Goal: Information Seeking & Learning: Learn about a topic

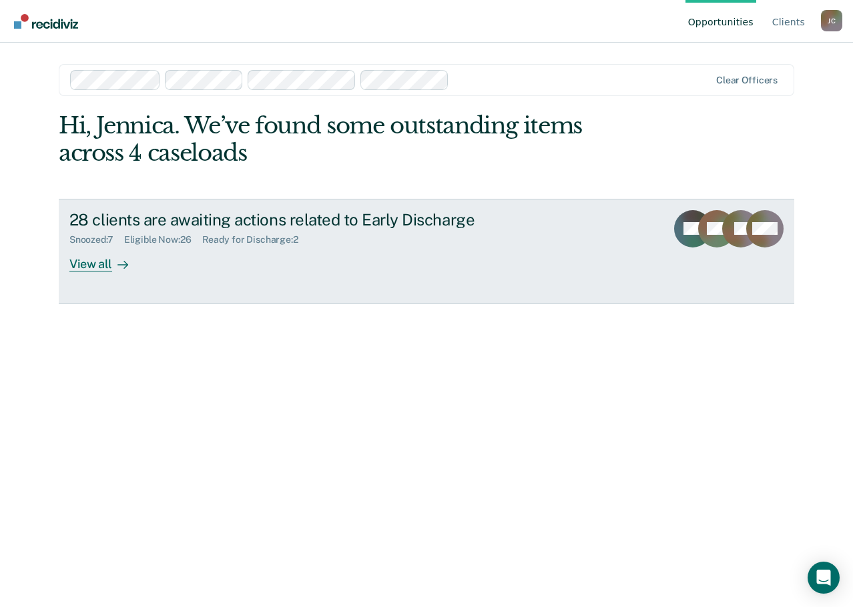
click at [100, 267] on div "View all" at bounding box center [106, 259] width 75 height 26
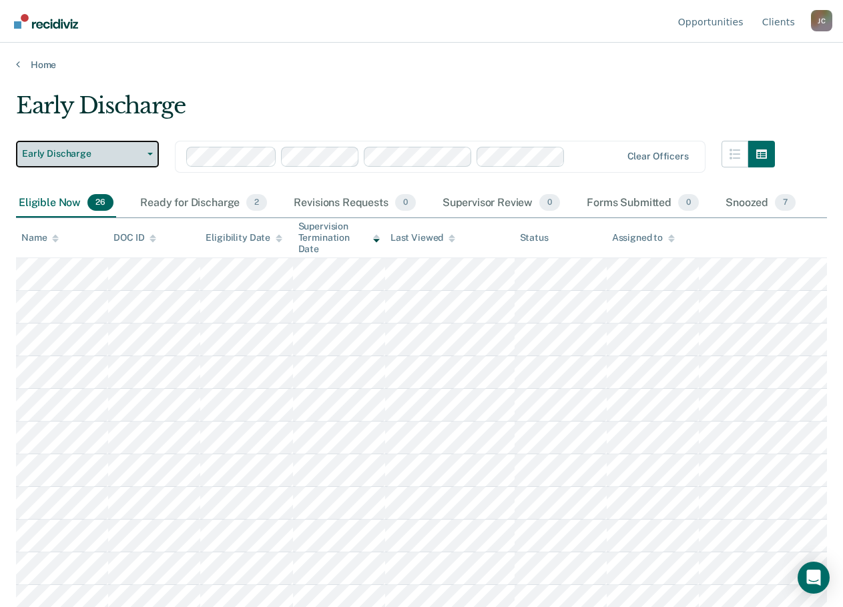
click at [150, 155] on icon "button" at bounding box center [150, 154] width 5 height 3
click at [149, 156] on button "Early Discharge" at bounding box center [87, 154] width 143 height 27
click at [416, 78] on main "Early Discharge Early Discharge Early Discharge Clear officers Eligible Now 26 …" at bounding box center [421, 337] width 843 height 533
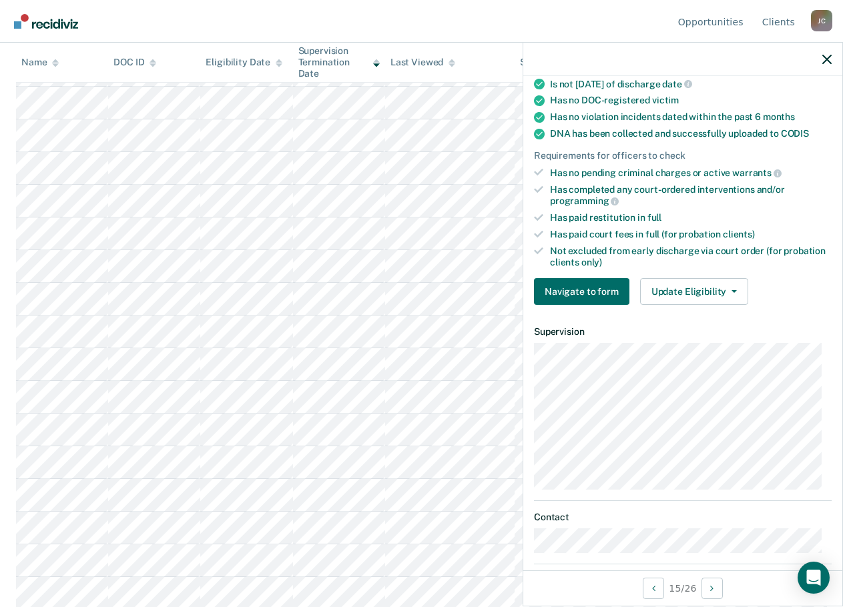
scroll to position [334, 0]
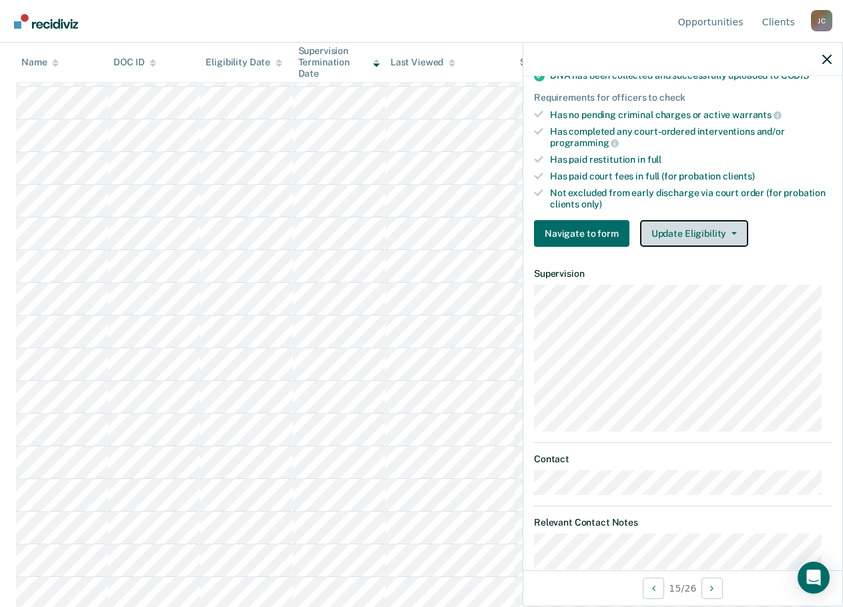
click at [732, 232] on icon "button" at bounding box center [734, 233] width 5 height 3
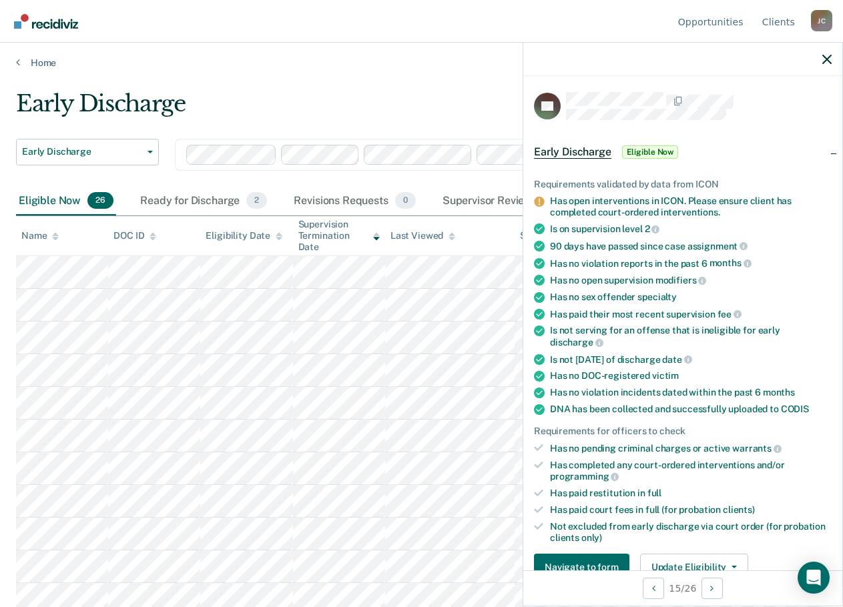
scroll to position [0, 0]
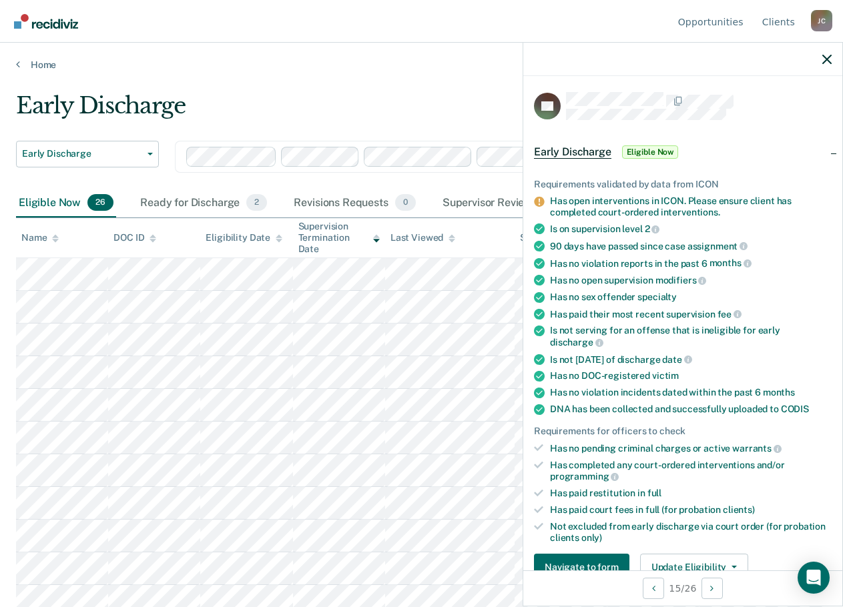
click at [828, 49] on div at bounding box center [682, 59] width 319 height 33
click at [832, 61] on div at bounding box center [682, 59] width 319 height 33
click at [823, 56] on icon "button" at bounding box center [826, 59] width 9 height 9
